Goal: Task Accomplishment & Management: Complete application form

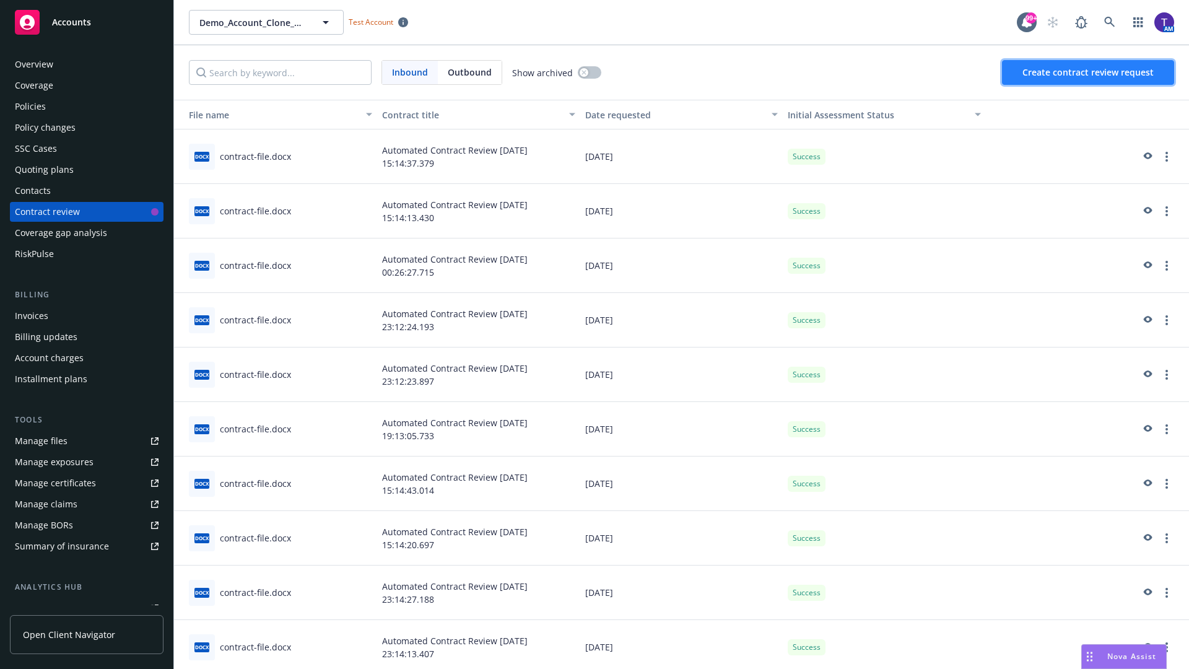
click at [1089, 72] on span "Create contract review request" at bounding box center [1087, 72] width 131 height 12
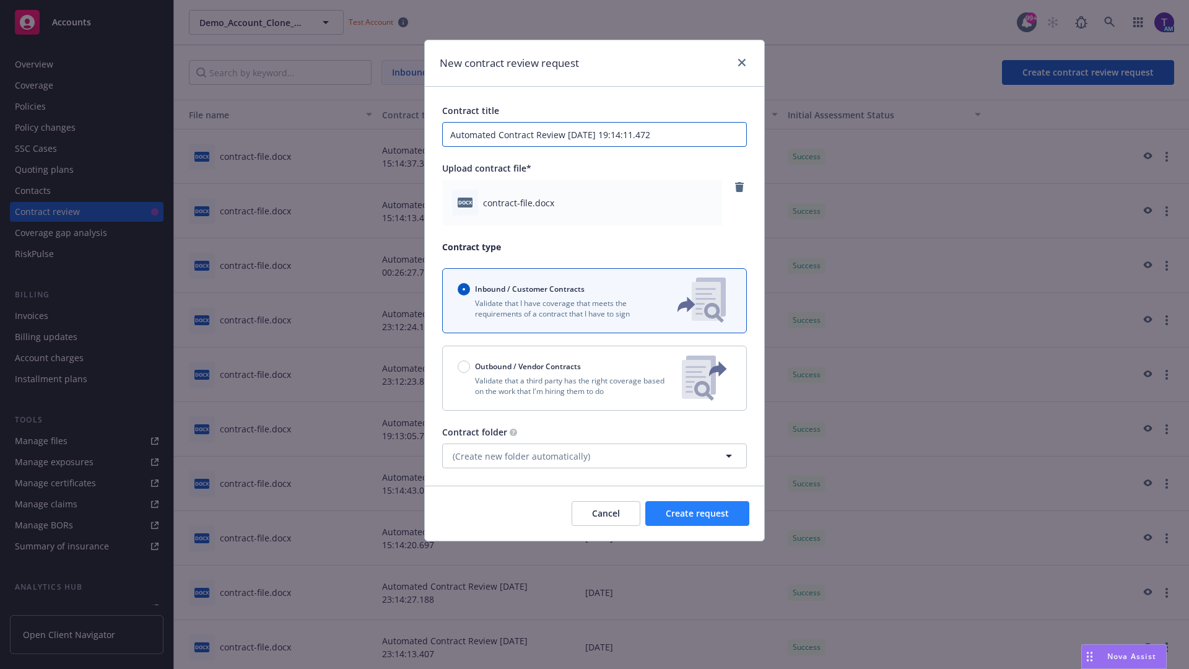
type input "Automated Contract Review [DATE] 19:14:11.472"
click at [697, 513] on span "Create request" at bounding box center [697, 513] width 63 height 12
